Goal: Check status

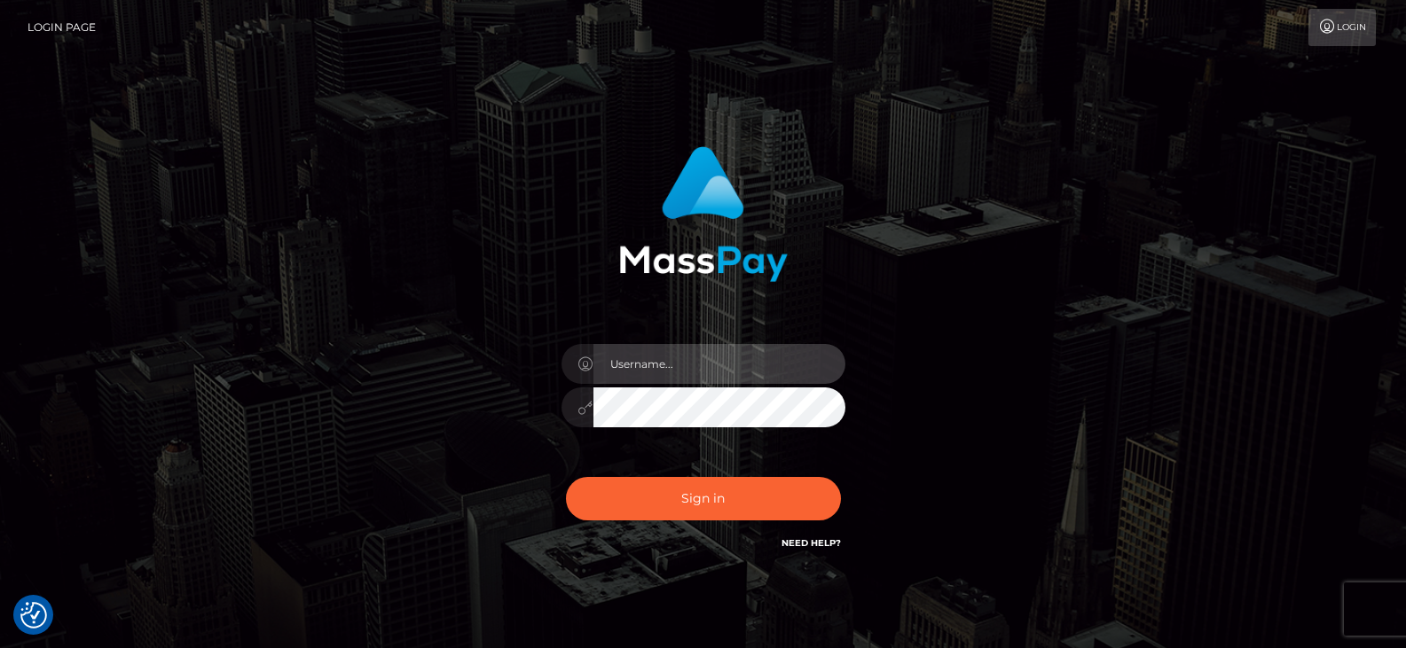
type input "Nocelyn.xcite"
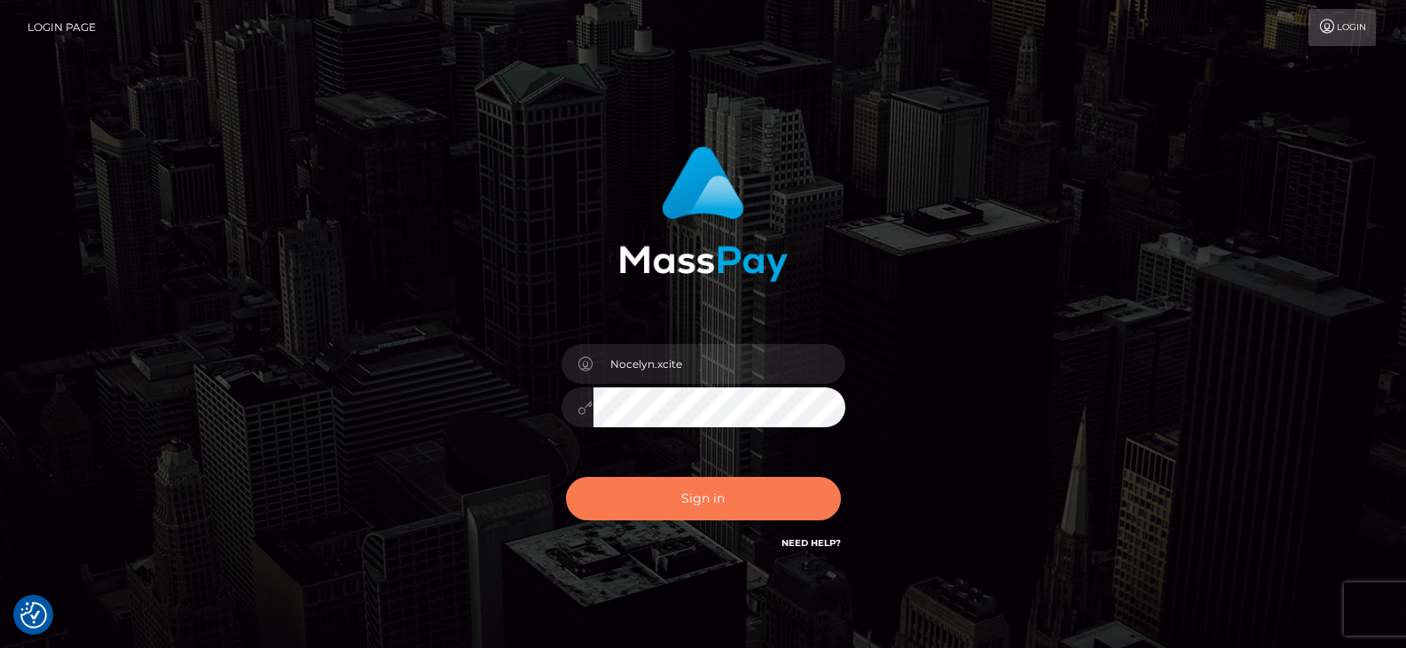
click at [732, 496] on button "Sign in" at bounding box center [703, 498] width 275 height 43
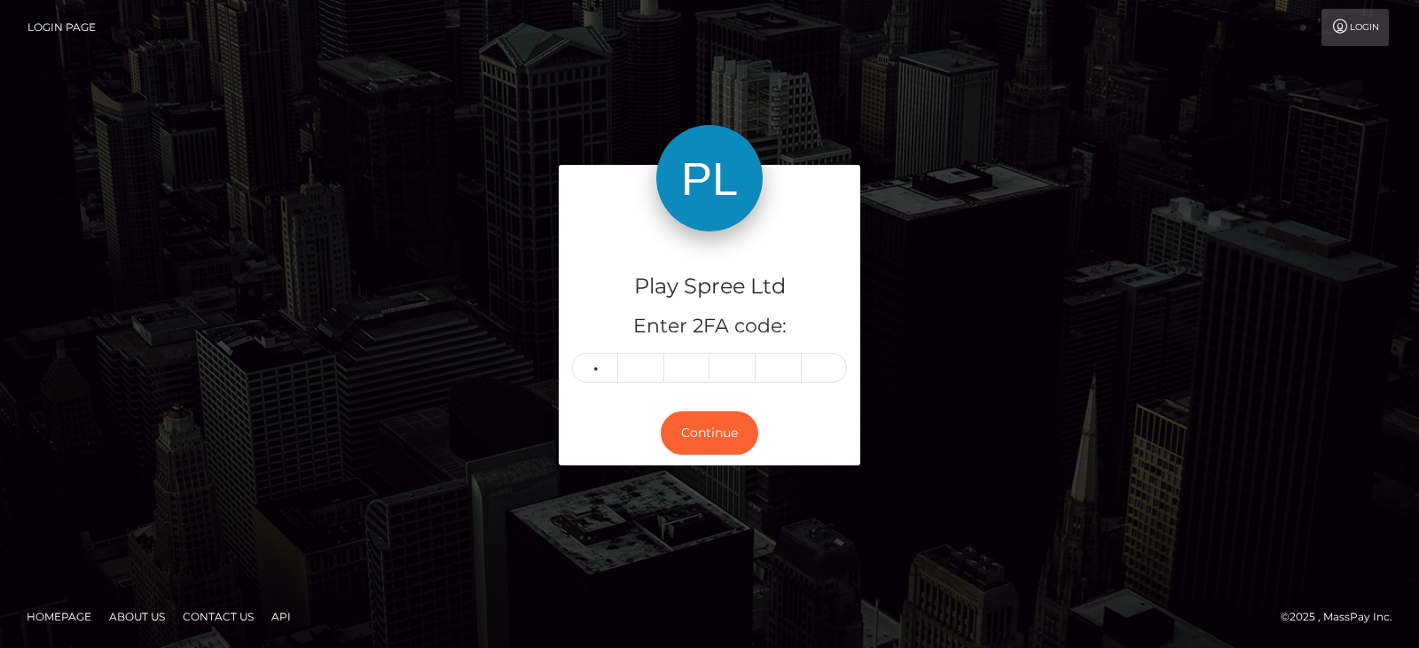
type input "0"
type input "3"
type input "4"
type input "9"
type input "3"
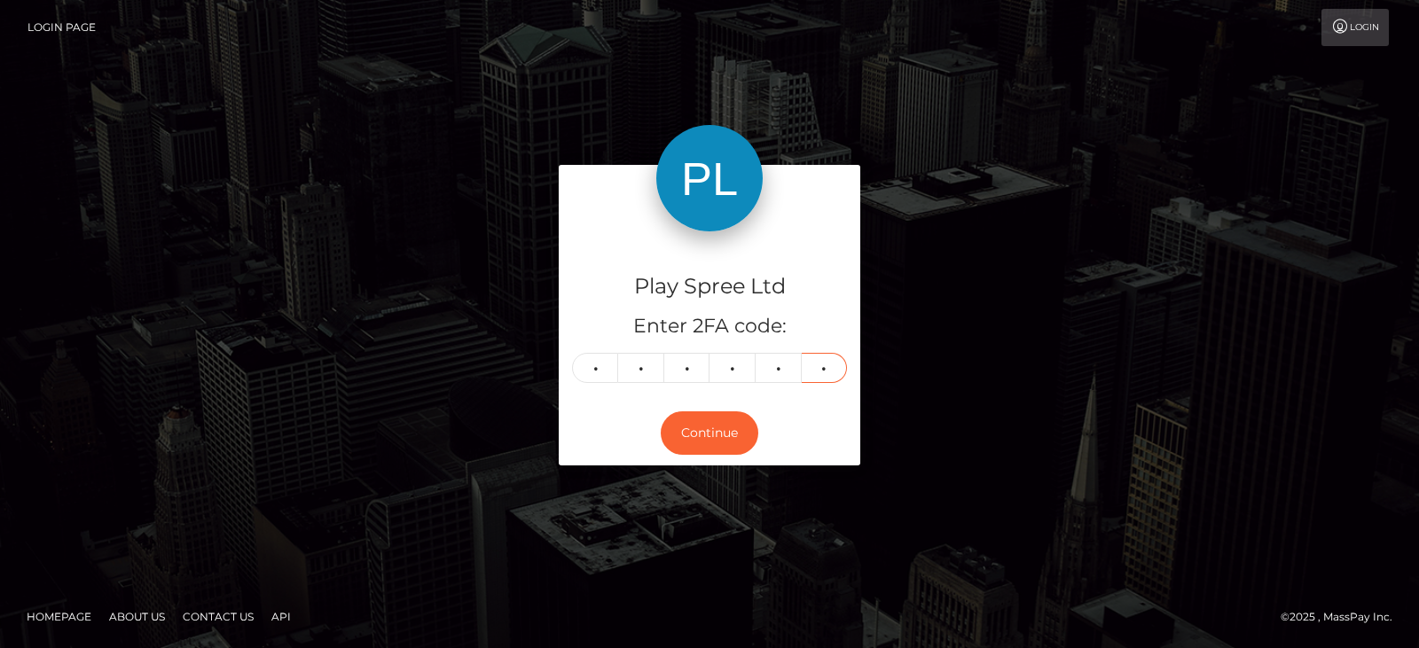
type input "2"
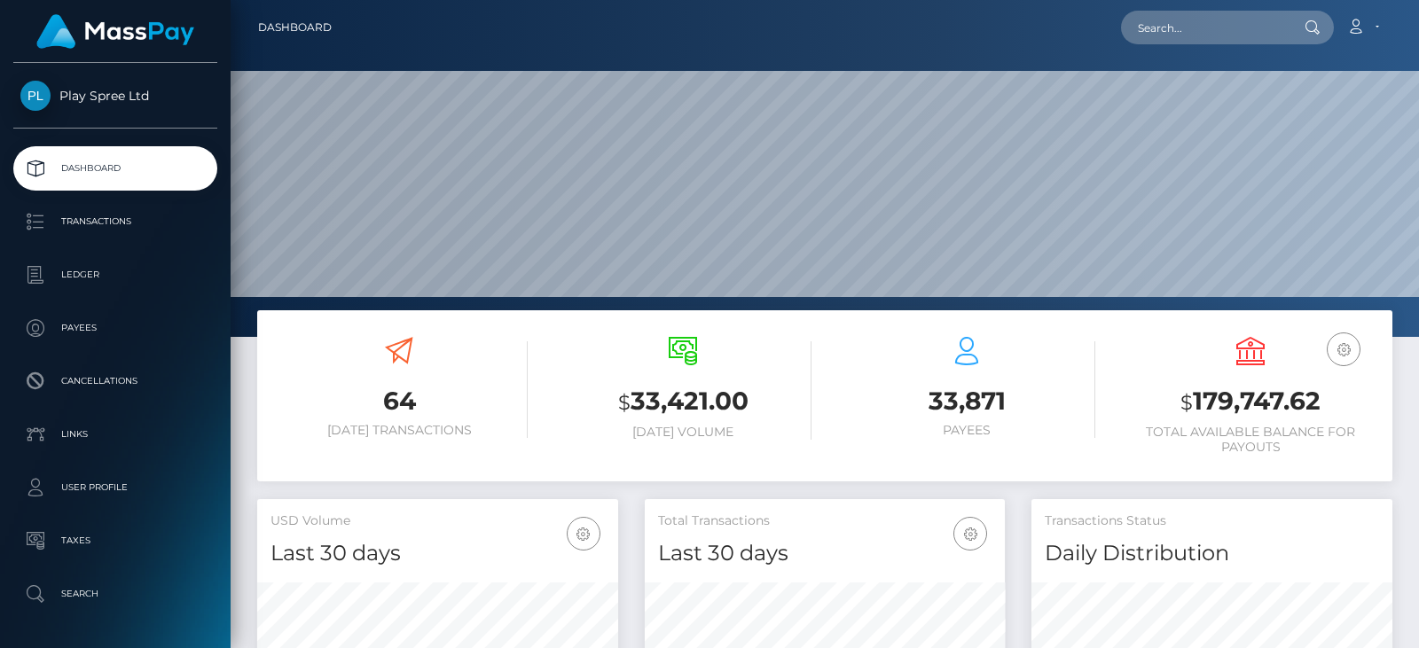
scroll to position [315, 360]
click at [1250, 402] on h3 "$ 179,747.62" at bounding box center [1250, 402] width 257 height 36
copy h3 "179,747.62"
